Goal: Complete application form

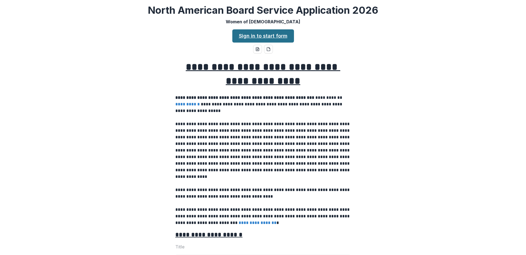
click at [245, 40] on link "Sign in to start form" at bounding box center [263, 35] width 62 height 13
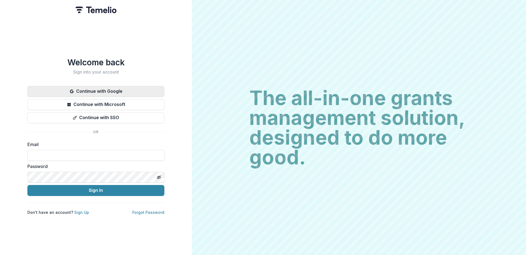
click at [96, 92] on button "Continue with Google" at bounding box center [95, 91] width 137 height 11
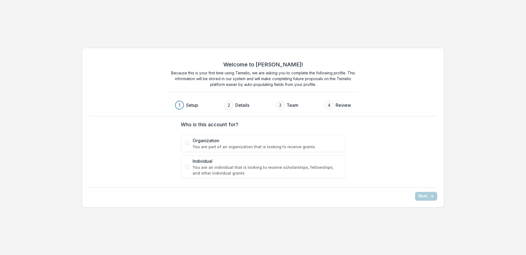
click at [188, 169] on label "Individual You are an individual that is looking to receive scholarships, fello…" at bounding box center [263, 166] width 164 height 23
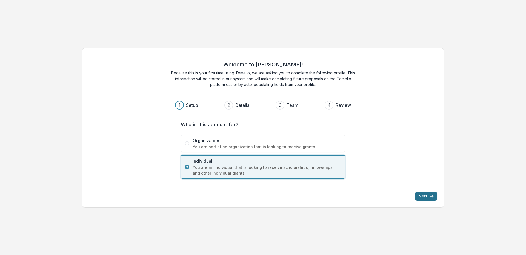
click at [434, 196] on icon "submit" at bounding box center [432, 196] width 4 height 4
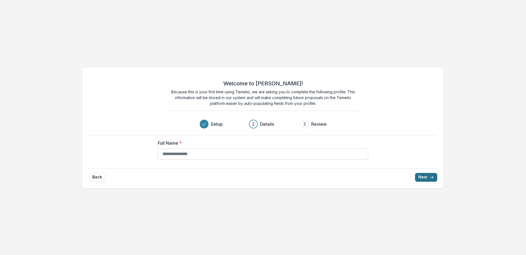
click at [239, 157] on input "Full Name *" at bounding box center [263, 153] width 211 height 11
type input "**********"
click at [425, 176] on button "Next" at bounding box center [426, 177] width 22 height 9
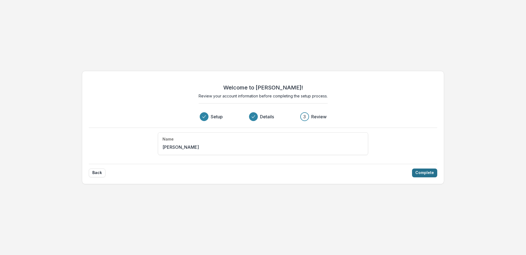
click at [422, 173] on button "Complete" at bounding box center [424, 172] width 25 height 9
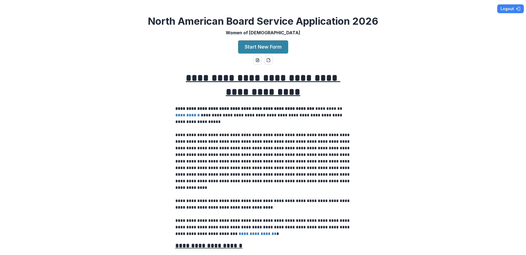
drag, startPoint x: 257, startPoint y: 49, endPoint x: 229, endPoint y: 74, distance: 37.0
click at [257, 50] on button "Start New Form" at bounding box center [263, 46] width 50 height 13
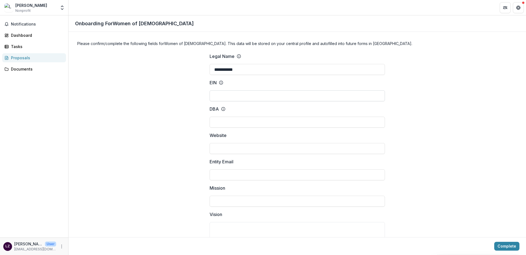
click at [235, 97] on input "EIN" at bounding box center [297, 95] width 175 height 11
click at [227, 118] on input "DBA" at bounding box center [297, 122] width 175 height 11
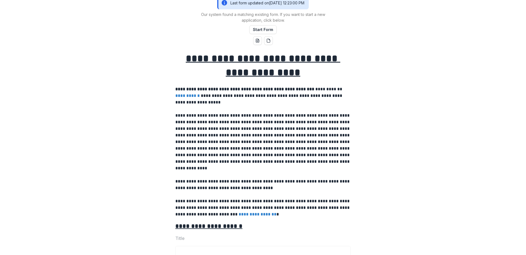
scroll to position [55, 0]
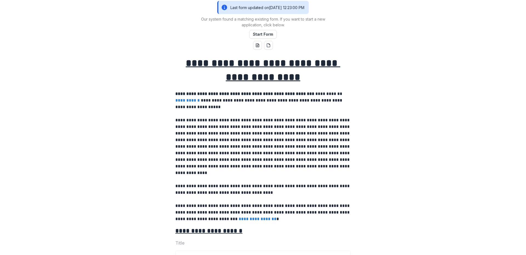
drag, startPoint x: 261, startPoint y: 33, endPoint x: 257, endPoint y: 68, distance: 34.8
click at [261, 34] on button "Start Form" at bounding box center [262, 34] width 27 height 9
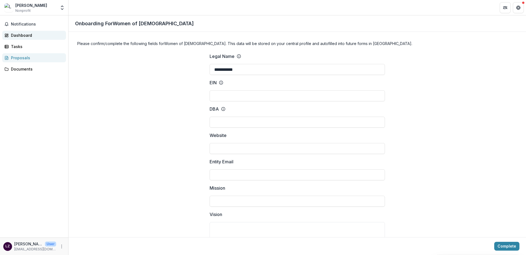
click at [23, 36] on div "Dashboard" at bounding box center [36, 35] width 51 height 6
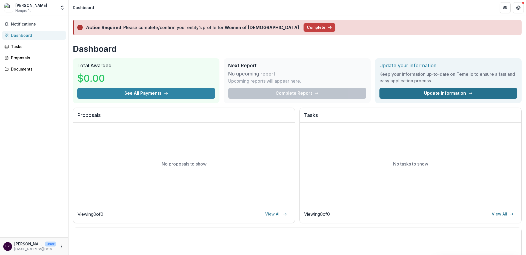
click at [454, 91] on link "Update Information" at bounding box center [449, 93] width 138 height 11
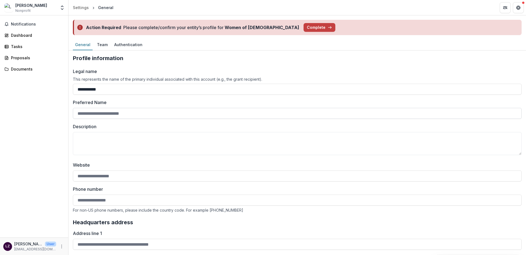
click at [157, 115] on input "Preferred Name" at bounding box center [297, 113] width 449 height 11
type input "****"
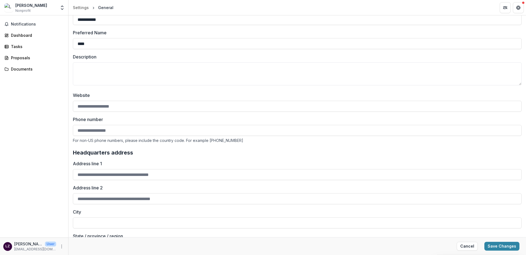
scroll to position [2, 0]
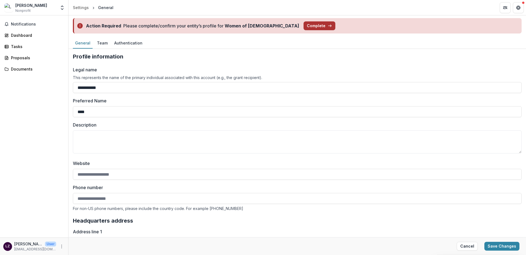
click at [304, 23] on button "Complete" at bounding box center [320, 25] width 32 height 9
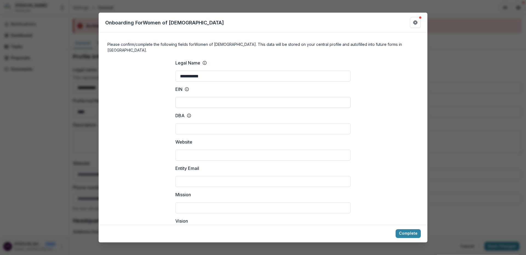
click at [225, 97] on input "EIN" at bounding box center [262, 102] width 175 height 11
type input "***"
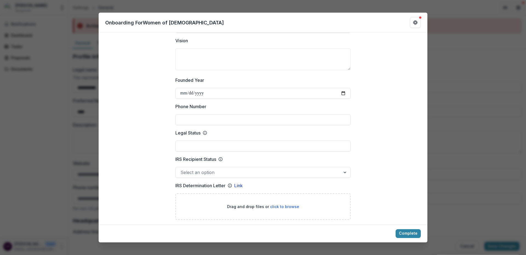
scroll to position [211, 0]
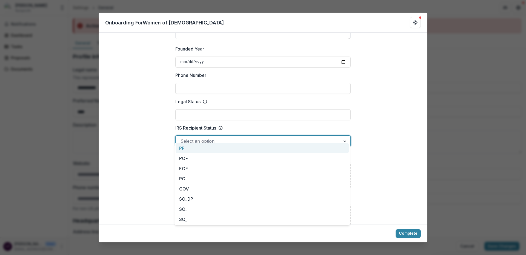
click at [347, 137] on div at bounding box center [346, 141] width 10 height 10
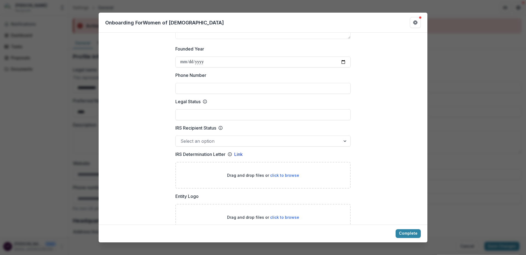
click at [344, 138] on div at bounding box center [346, 141] width 10 height 10
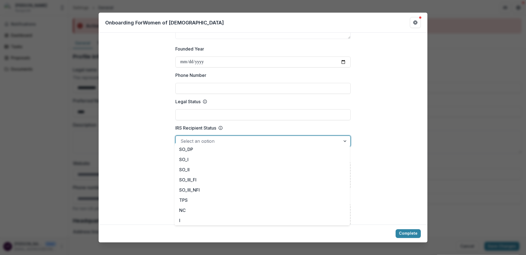
scroll to position [0, 0]
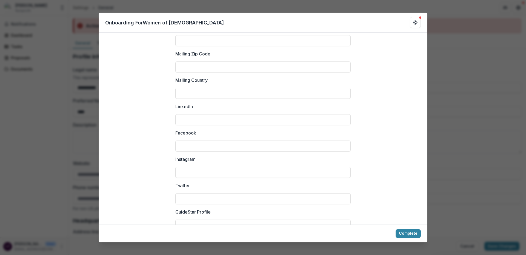
scroll to position [720, 0]
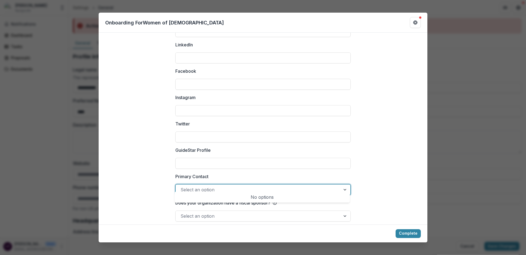
click at [337, 185] on div "Select an option" at bounding box center [258, 189] width 165 height 9
click at [419, 235] on button "Complete" at bounding box center [408, 233] width 25 height 9
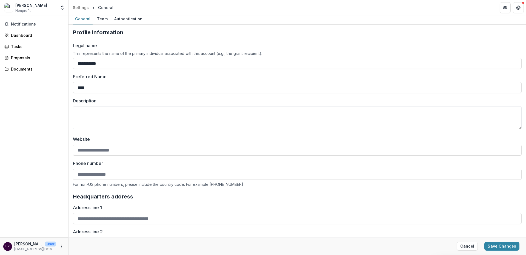
click at [121, 177] on input "Phone number" at bounding box center [297, 174] width 449 height 11
type input "**********"
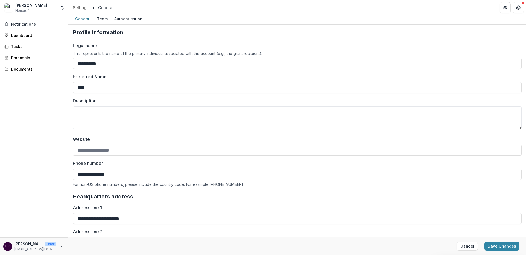
type input "**********"
type input "**"
type input "**********"
type input "*****"
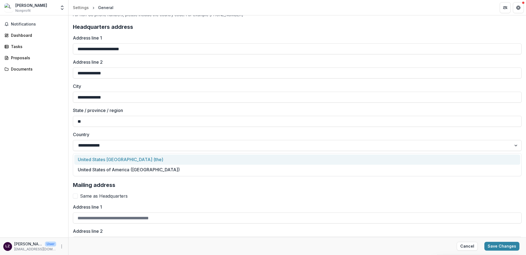
scroll to position [194, 0]
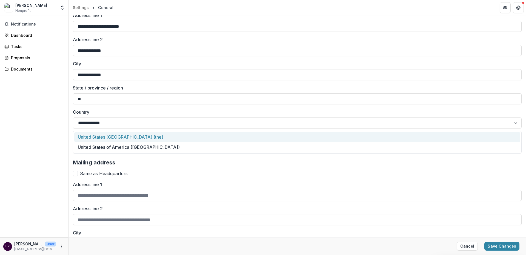
drag, startPoint x: 75, startPoint y: 172, endPoint x: 77, endPoint y: 177, distance: 4.7
click at [75, 173] on span at bounding box center [75, 173] width 5 height 5
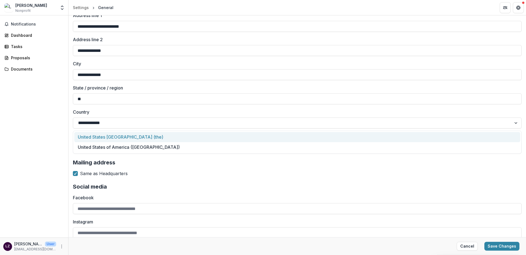
scroll to position [271, 0]
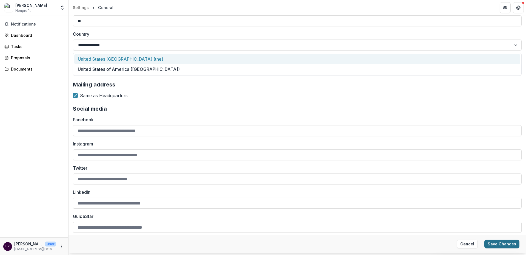
click at [502, 244] on button "Save Changes" at bounding box center [502, 243] width 35 height 9
type input "**********"
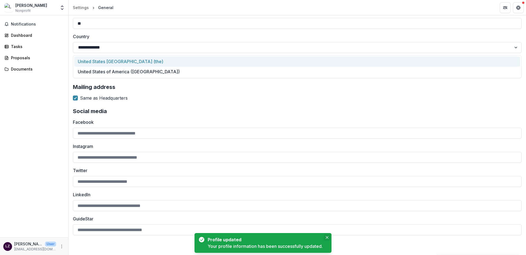
click at [326, 236] on button "Close" at bounding box center [327, 237] width 7 height 7
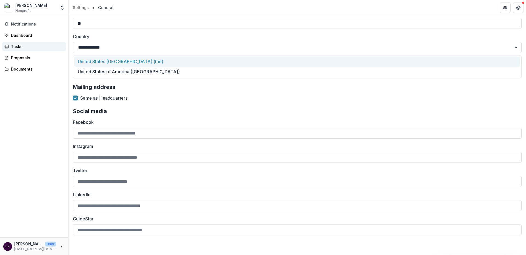
click at [18, 46] on div "Tasks" at bounding box center [36, 47] width 51 height 6
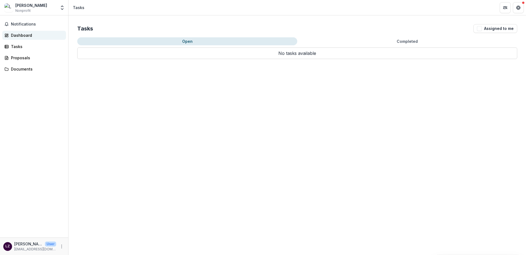
click at [17, 38] on div "Dashboard" at bounding box center [36, 35] width 51 height 6
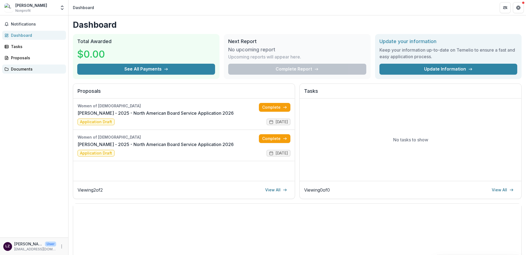
click at [14, 67] on div "Documents" at bounding box center [36, 69] width 51 height 6
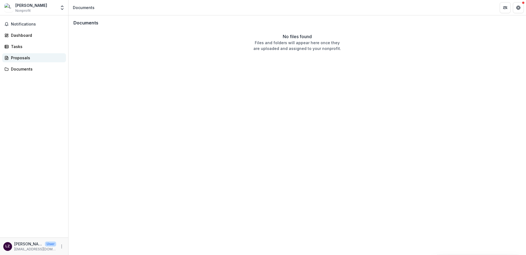
click at [12, 58] on div "Proposals" at bounding box center [36, 58] width 51 height 6
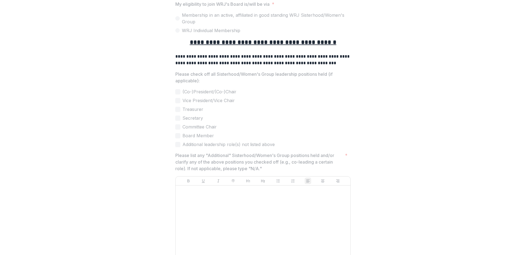
scroll to position [822, 0]
